Goal: Information Seeking & Learning: Learn about a topic

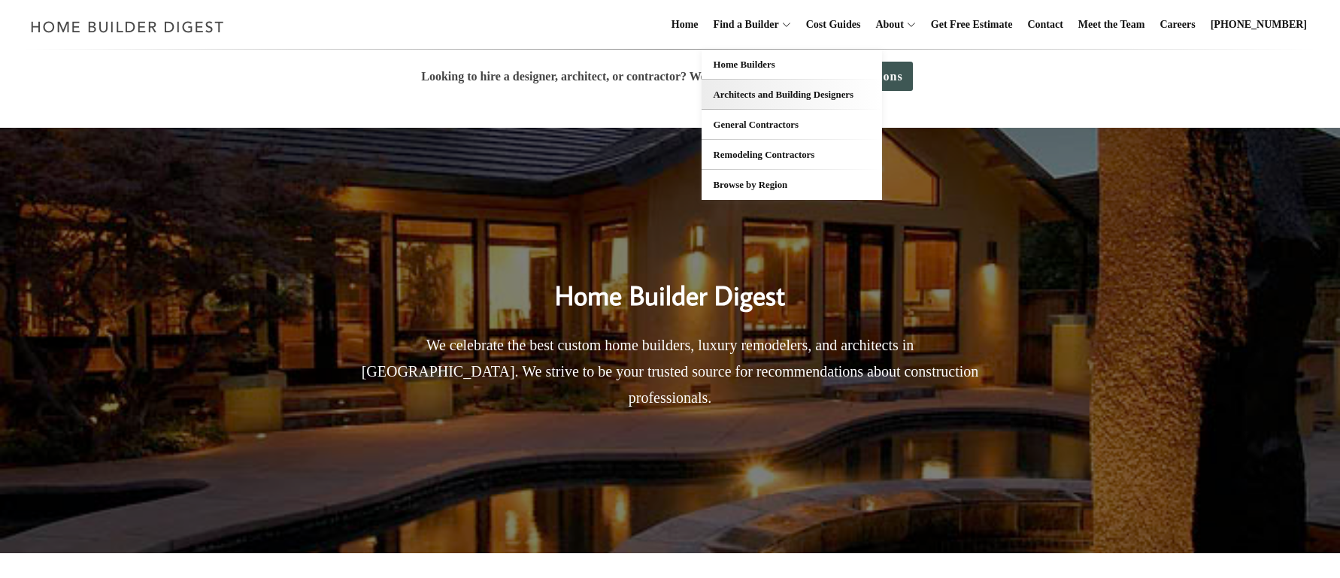
click at [766, 93] on link "Architects and Building Designers" at bounding box center [792, 95] width 181 height 30
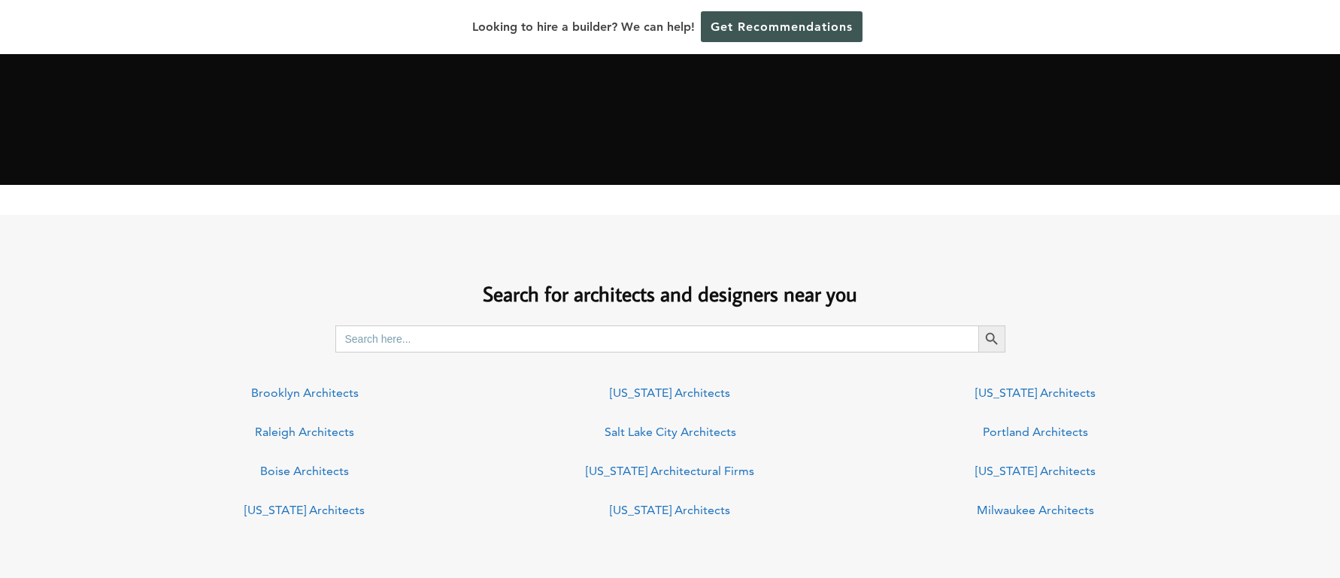
scroll to position [1003, 0]
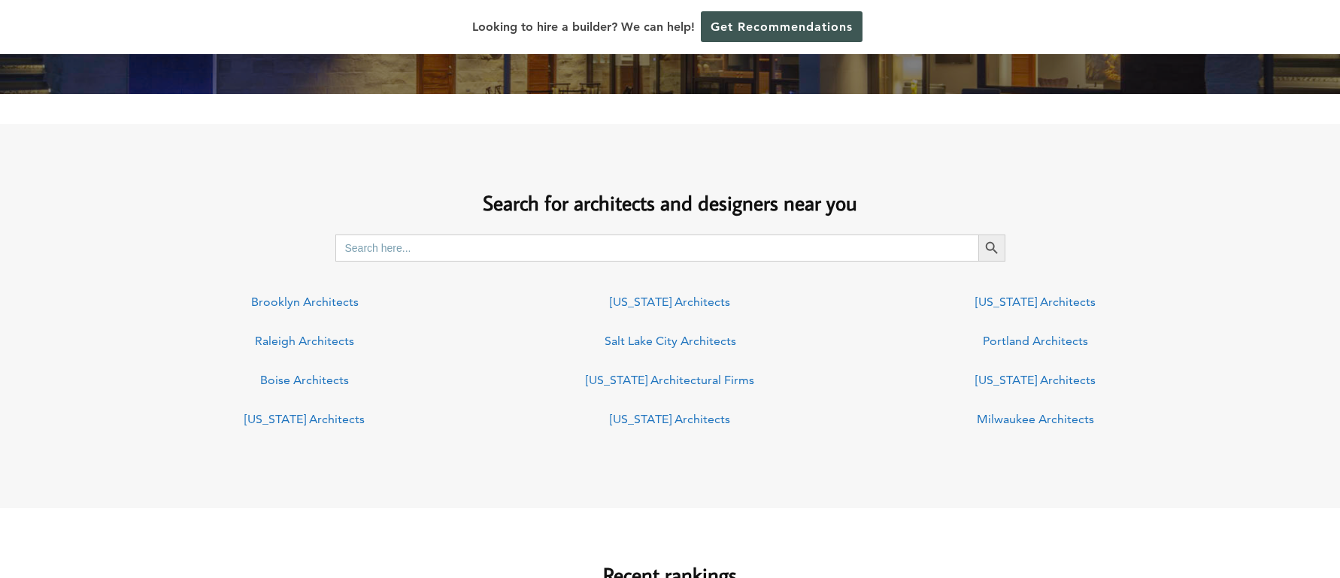
click at [482, 251] on input "Search for:" at bounding box center [656, 248] width 643 height 27
type input "z group"
click at [979, 235] on button "Search Button" at bounding box center [992, 248] width 27 height 27
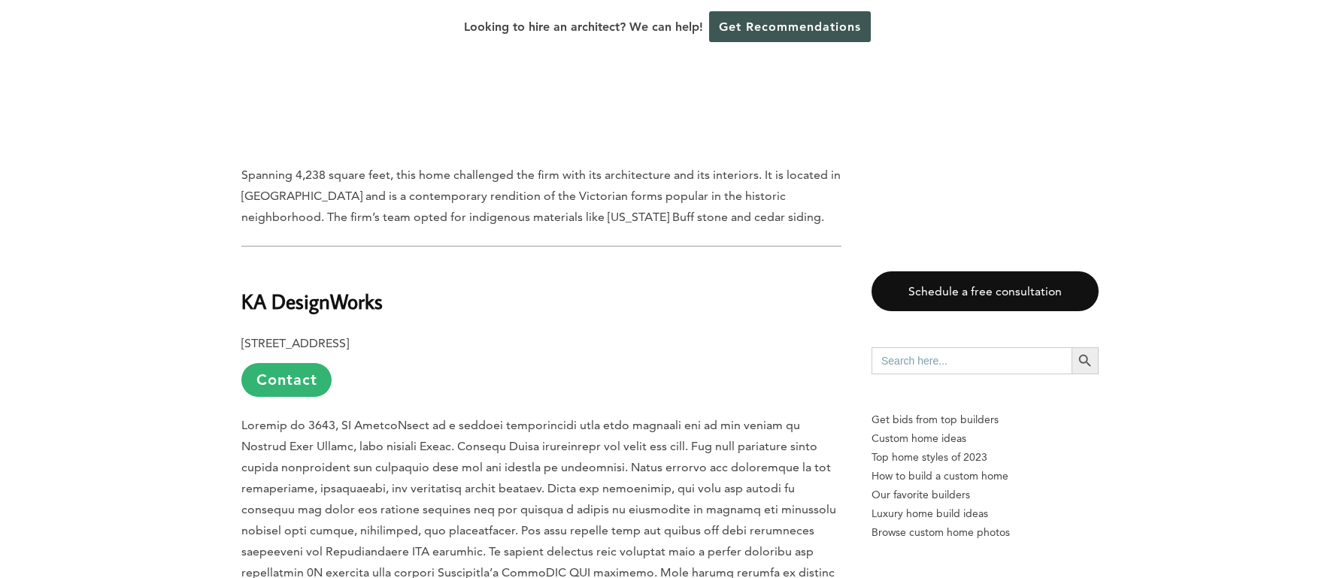
scroll to position [8946, 0]
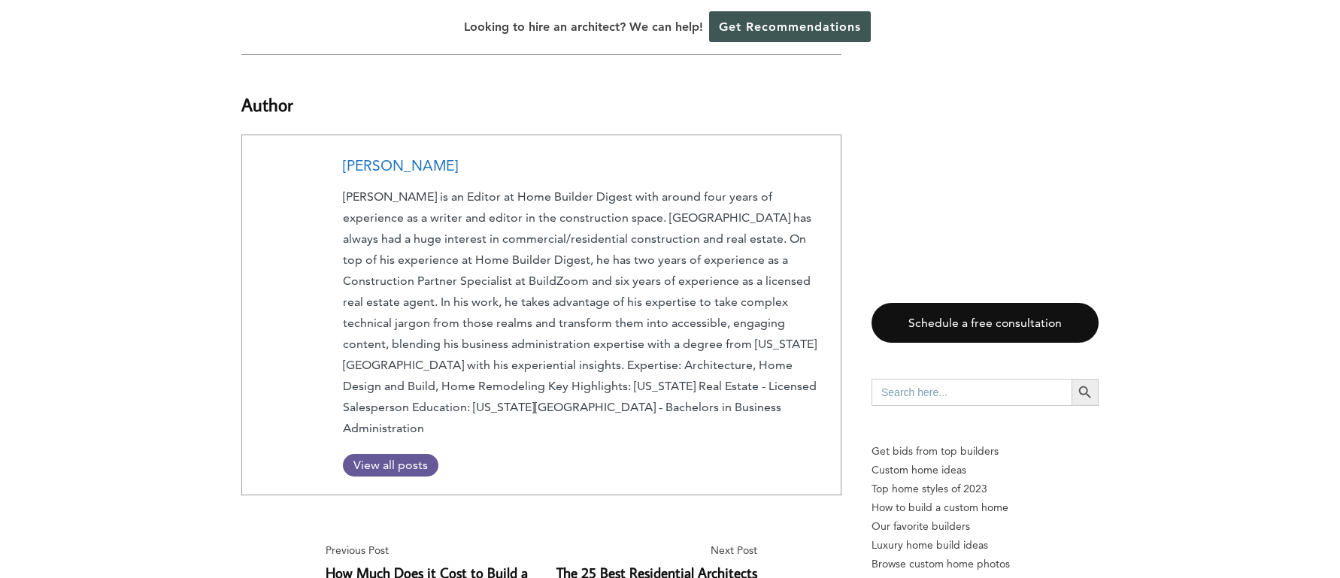
scroll to position [17405, 0]
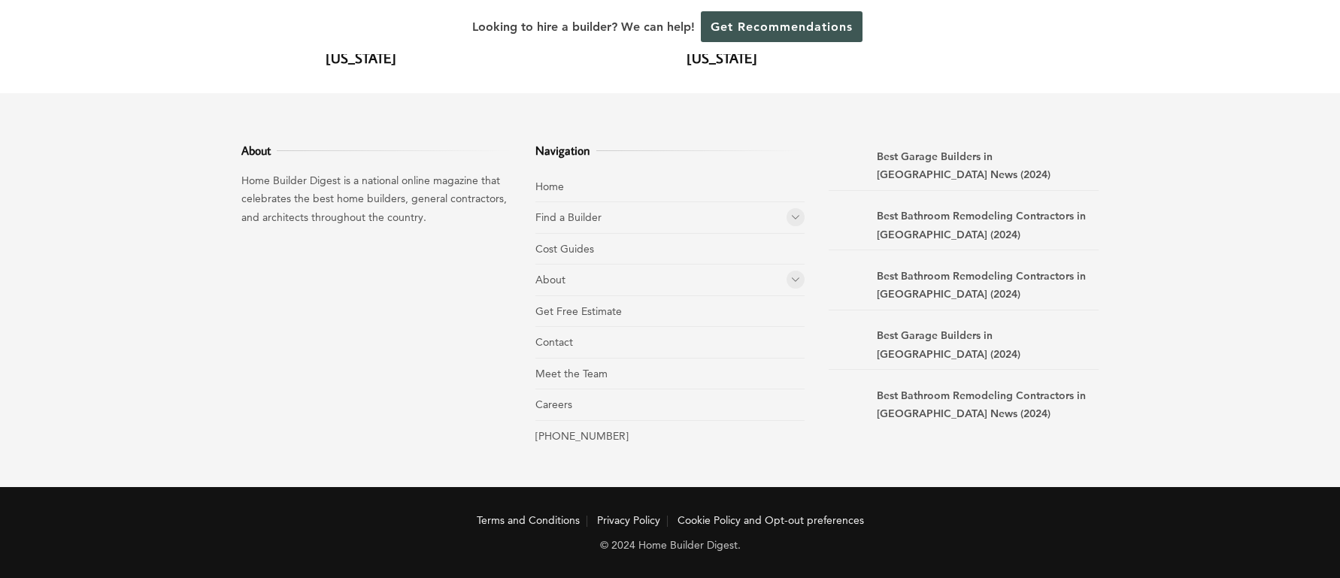
scroll to position [11232, 0]
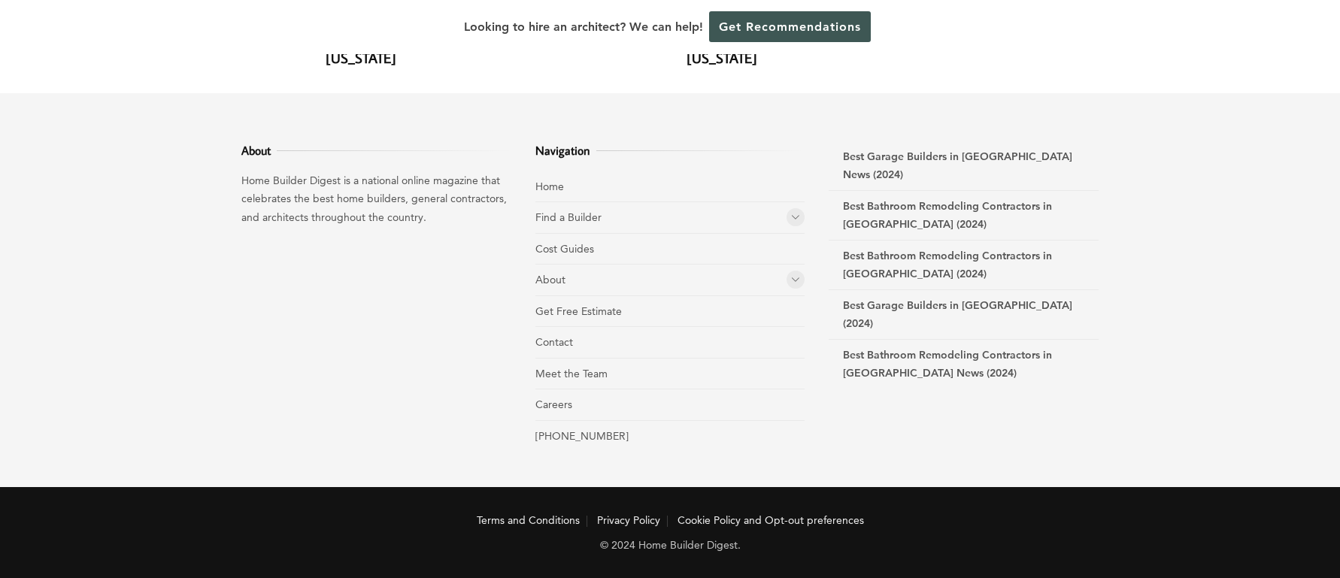
scroll to position [9627, 0]
